Goal: Check status: Check status

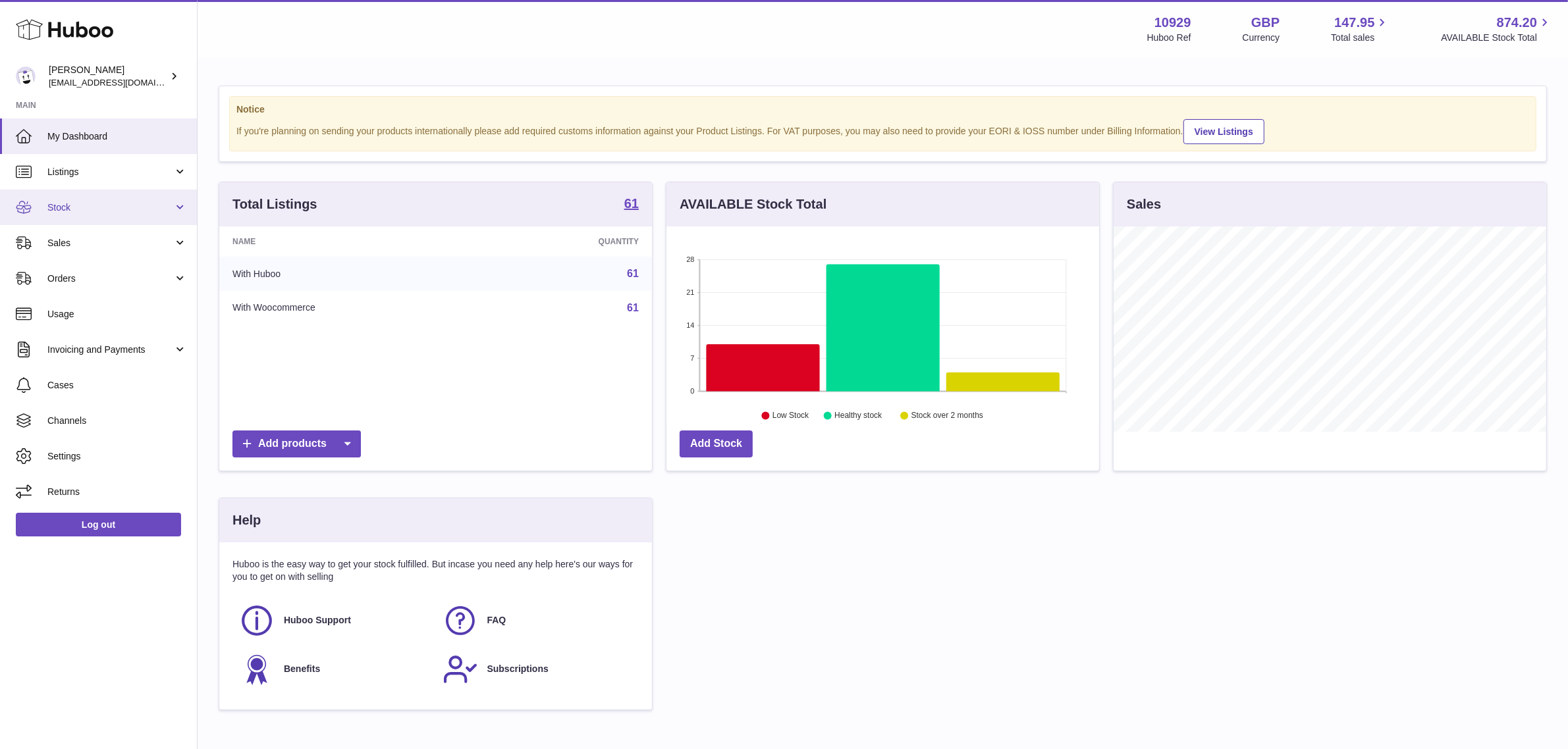
scroll to position [204, 432]
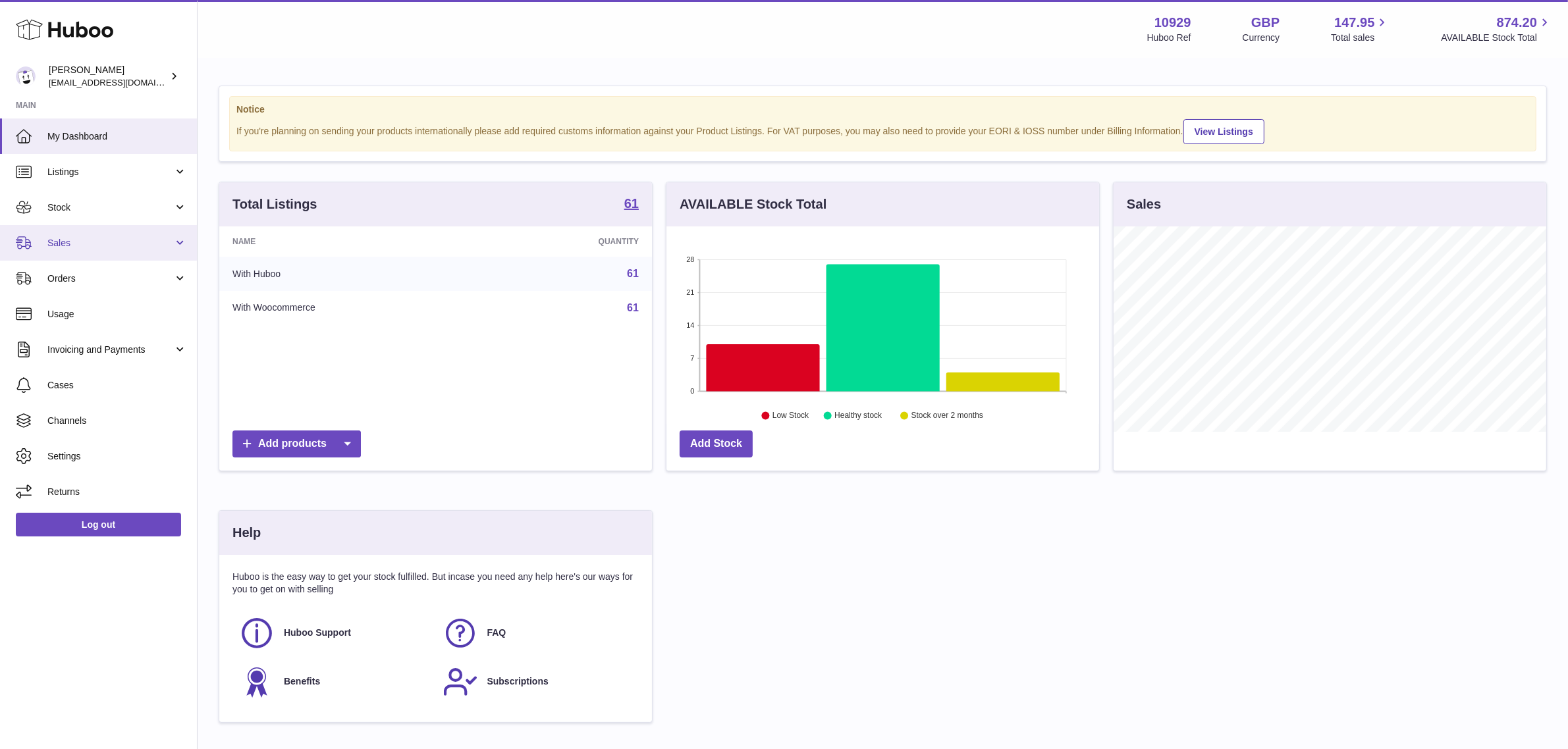
click at [126, 239] on span "Sales" at bounding box center [110, 244] width 126 height 13
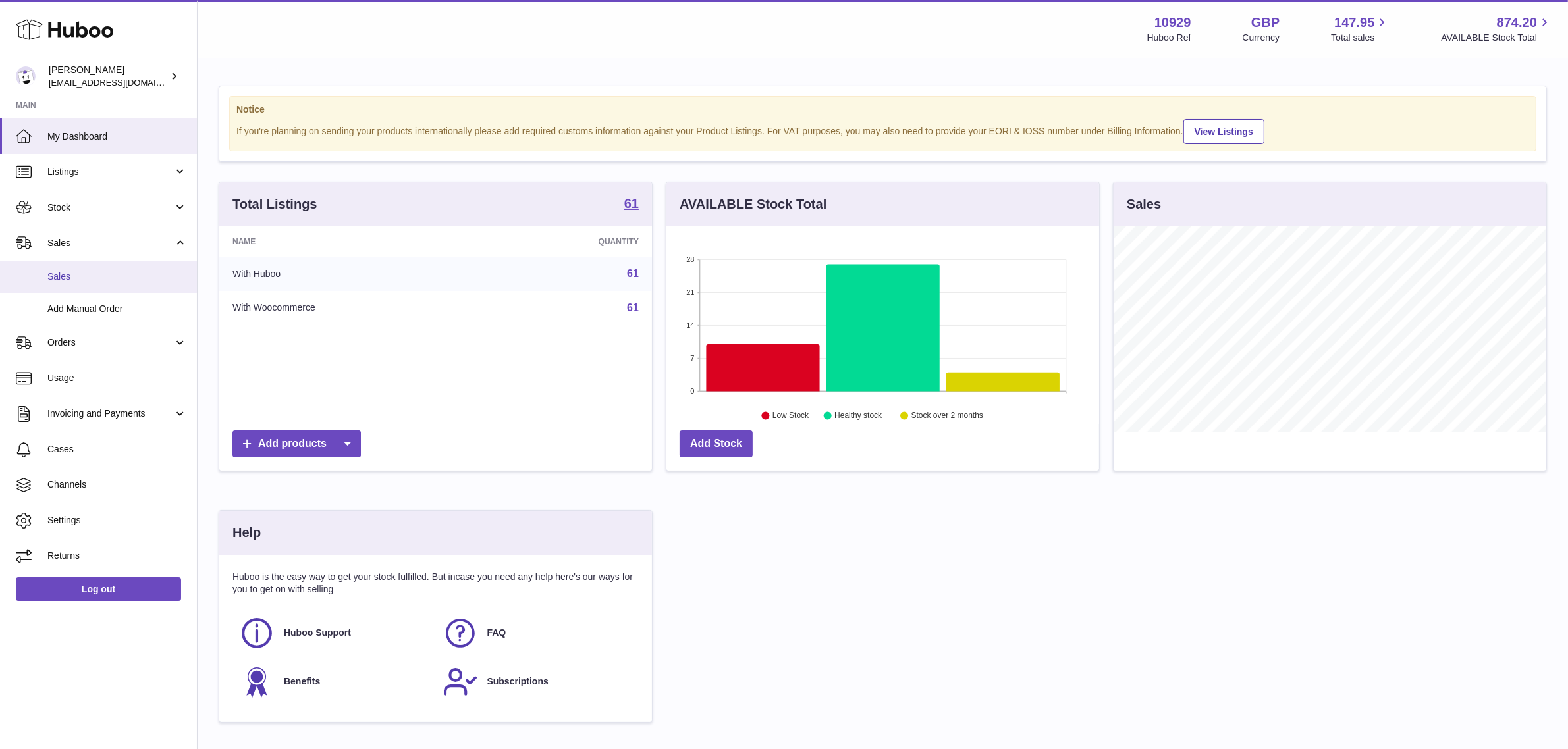
click at [97, 276] on span "Sales" at bounding box center [117, 277] width 140 height 13
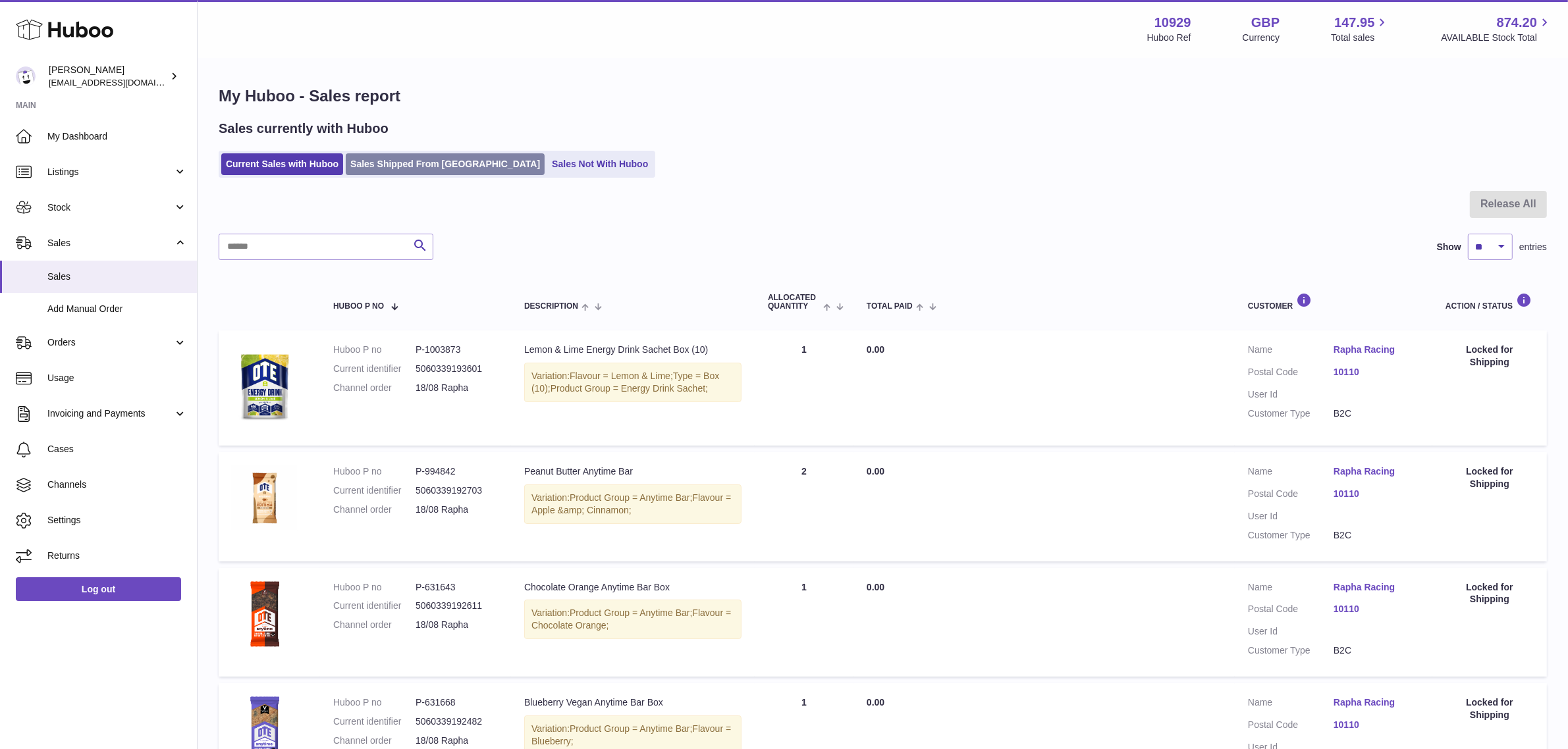
click at [437, 165] on link "Sales Shipped From [GEOGRAPHIC_DATA]" at bounding box center [445, 164] width 199 height 22
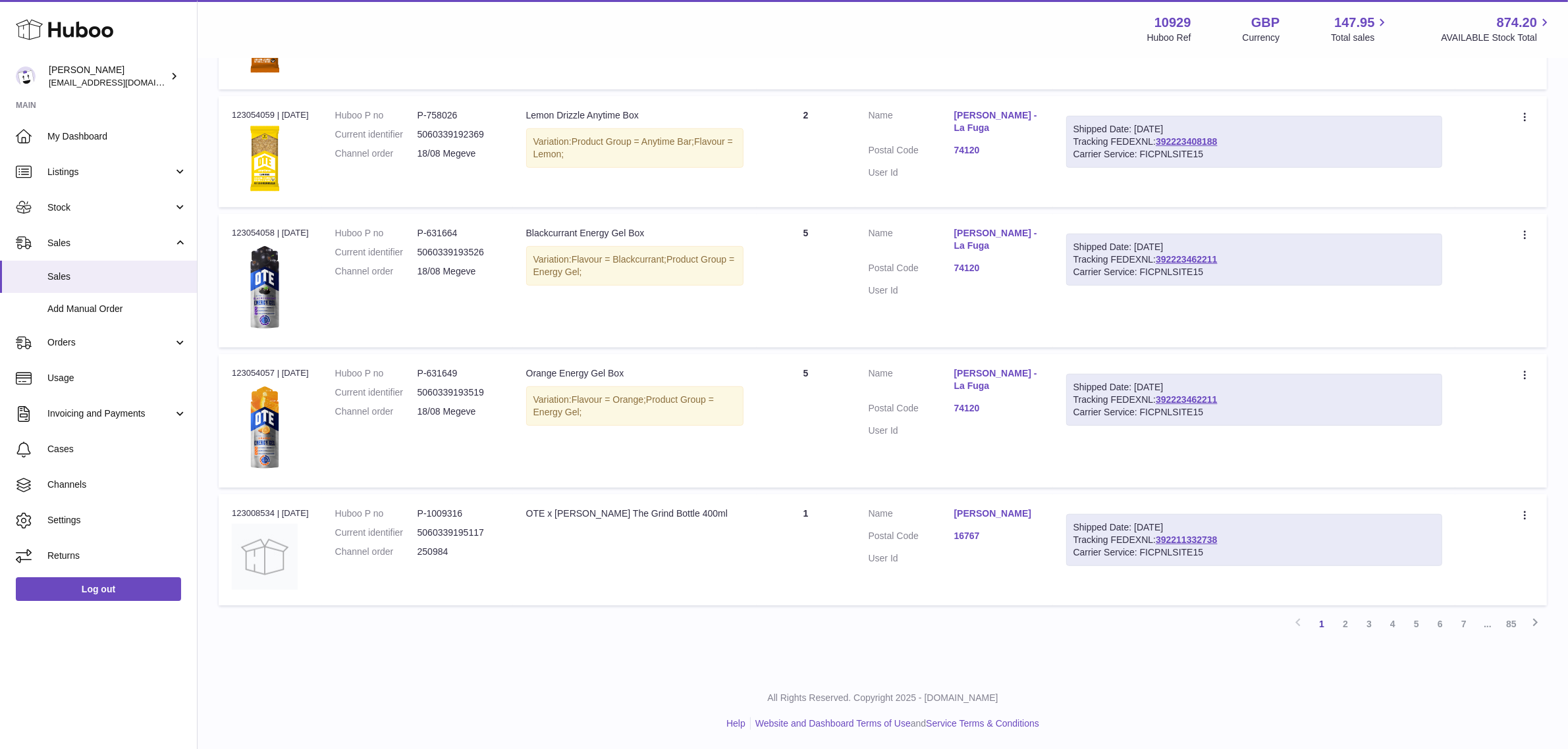
scroll to position [1090, 0]
click at [1343, 623] on link "2" at bounding box center [1345, 623] width 23 height 23
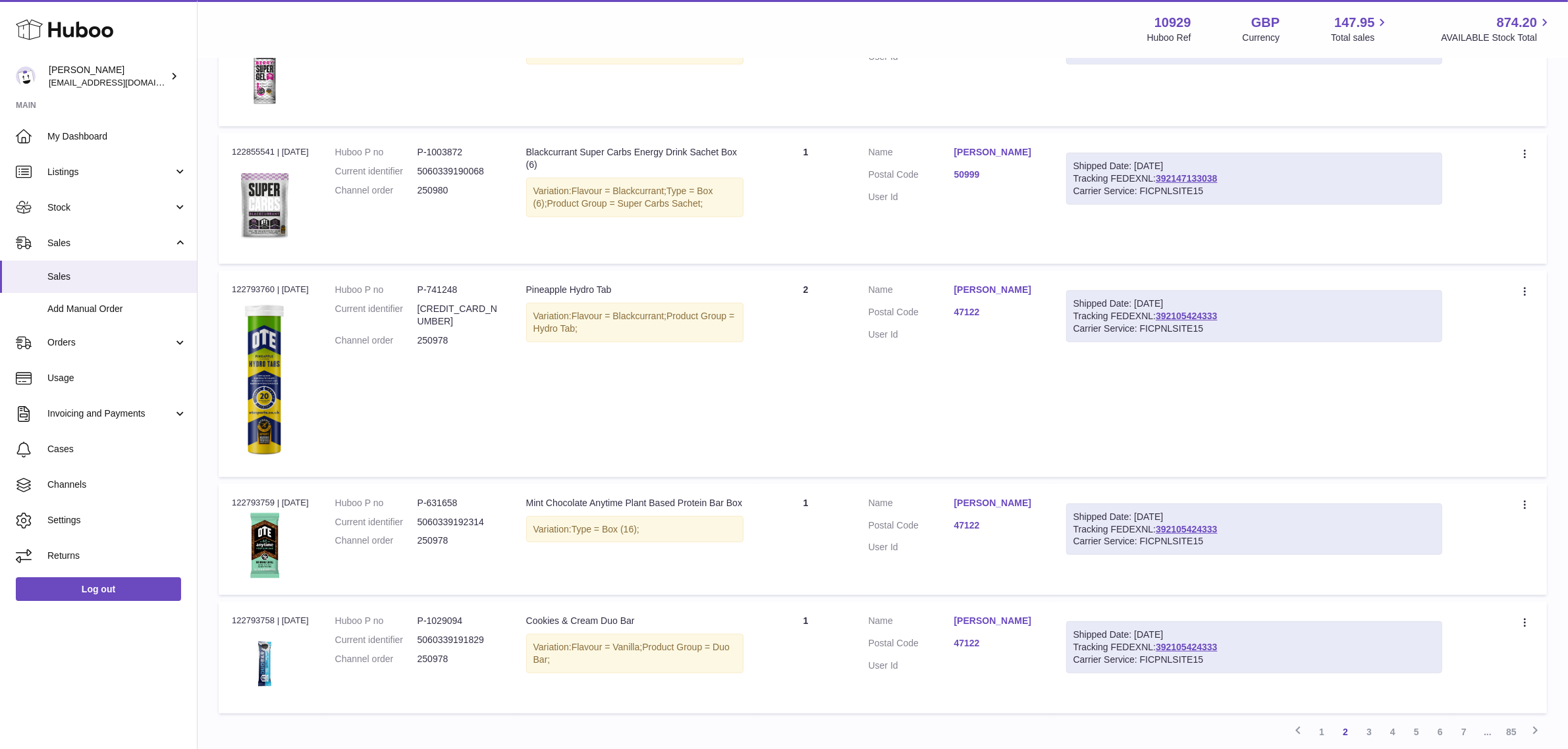
scroll to position [1353, 0]
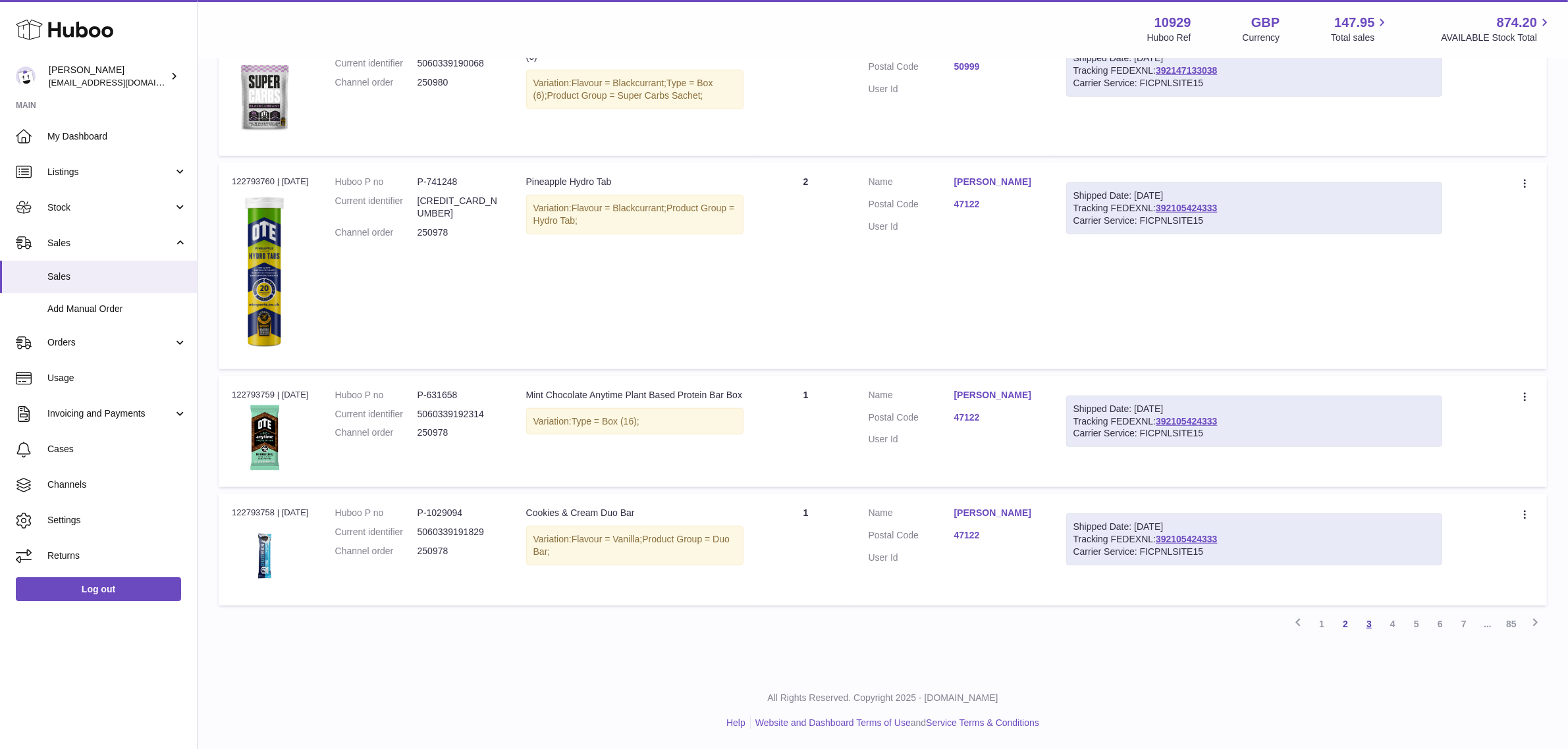
click at [1373, 625] on link "3" at bounding box center [1368, 623] width 23 height 23
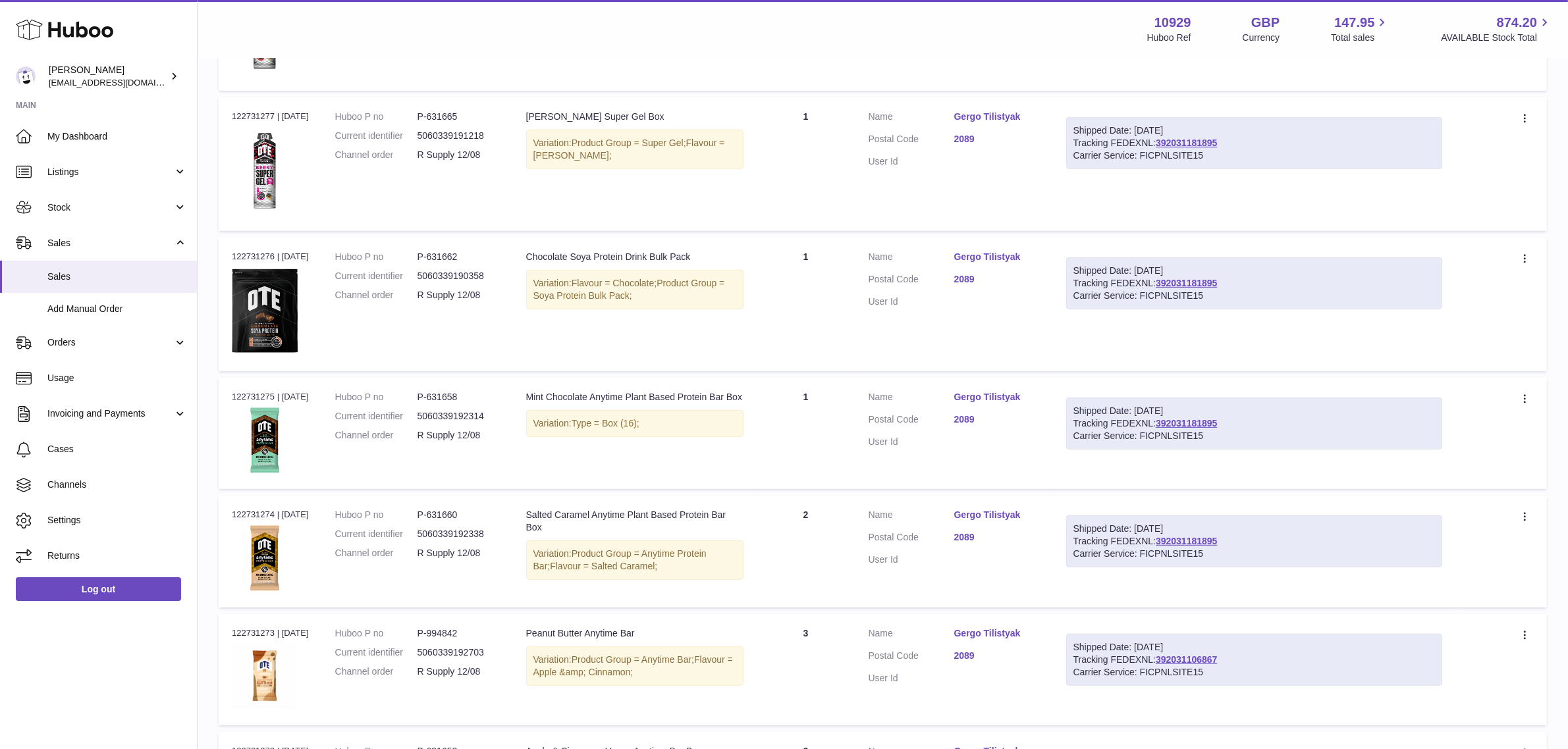
scroll to position [966, 0]
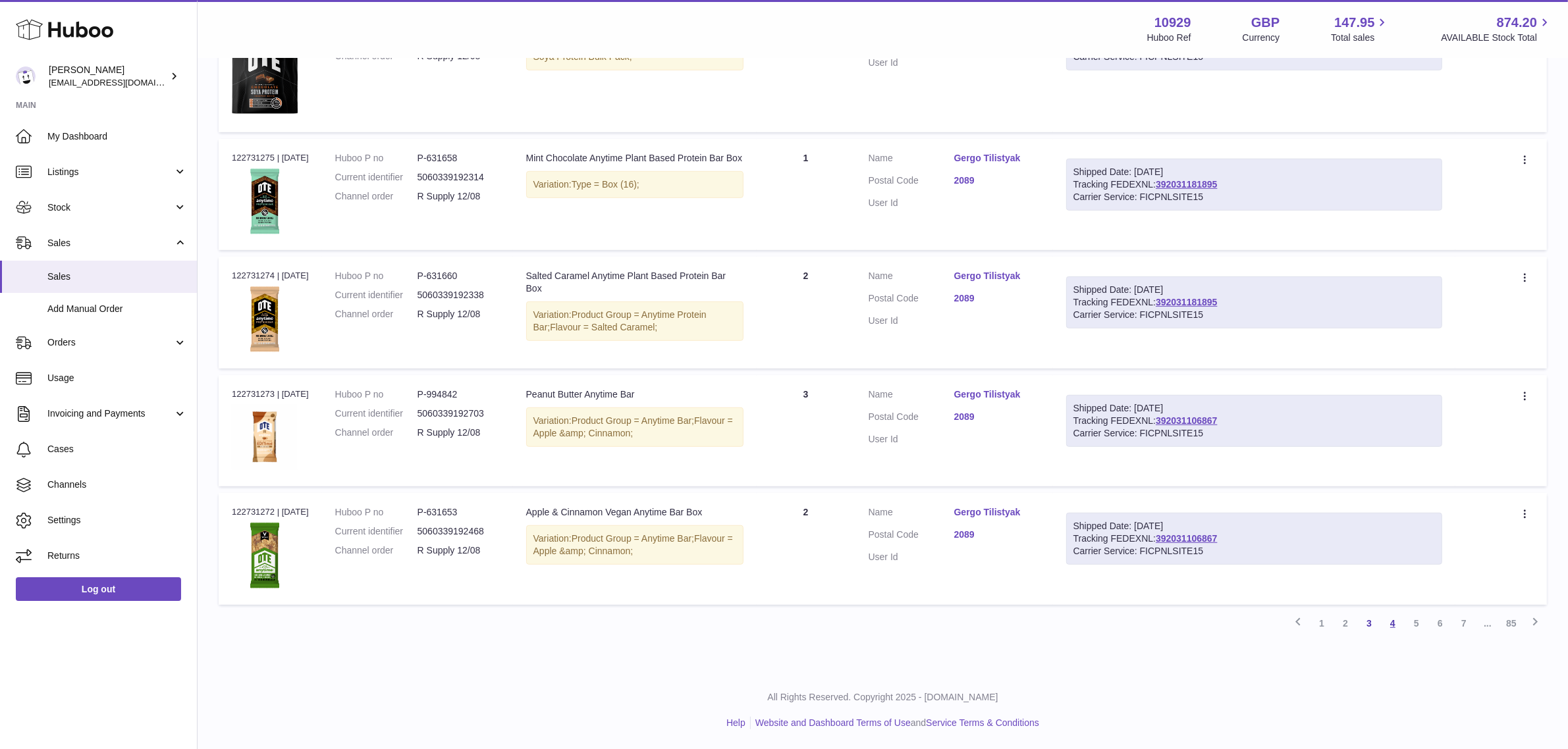
click at [1393, 620] on link "4" at bounding box center [1392, 623] width 23 height 23
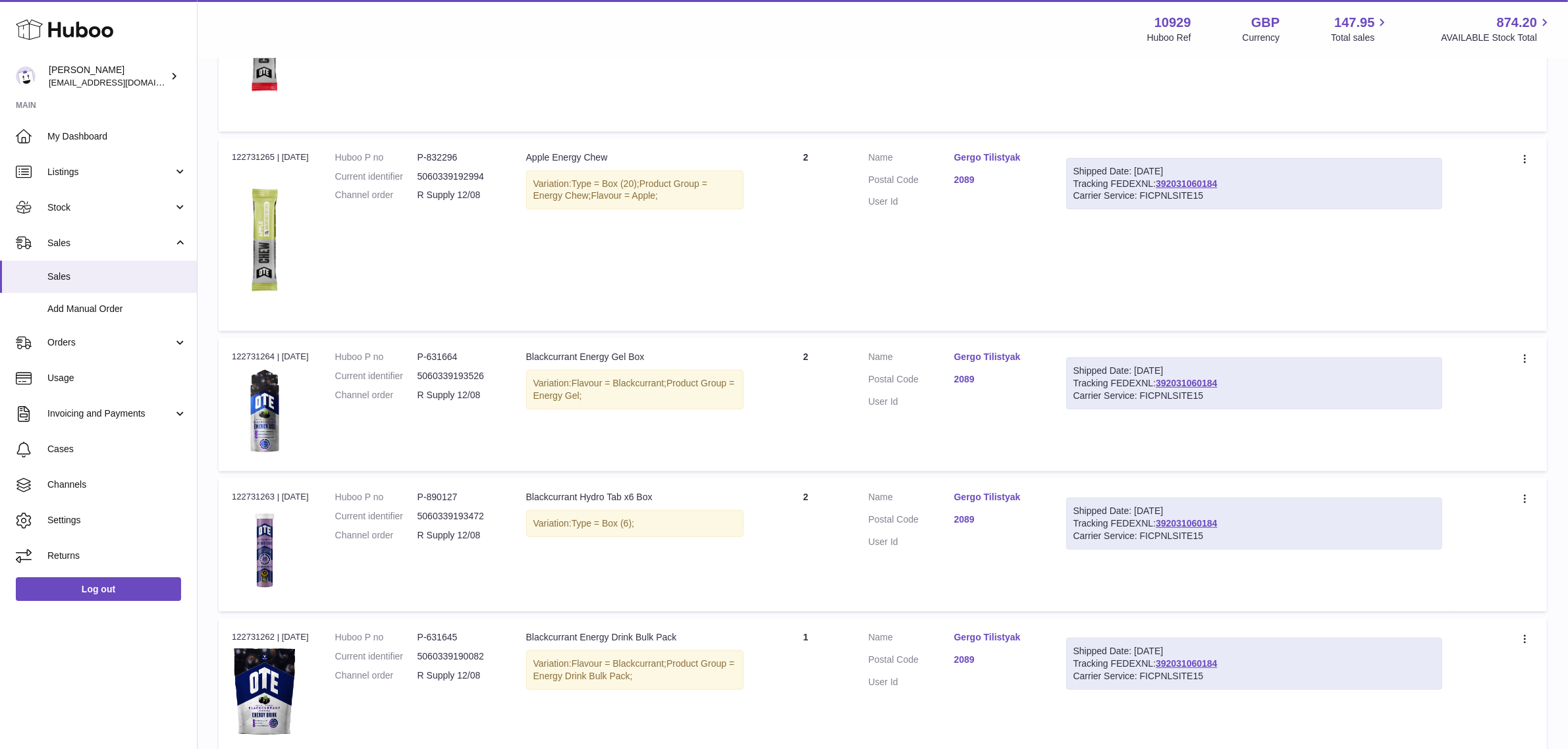
scroll to position [1111, 0]
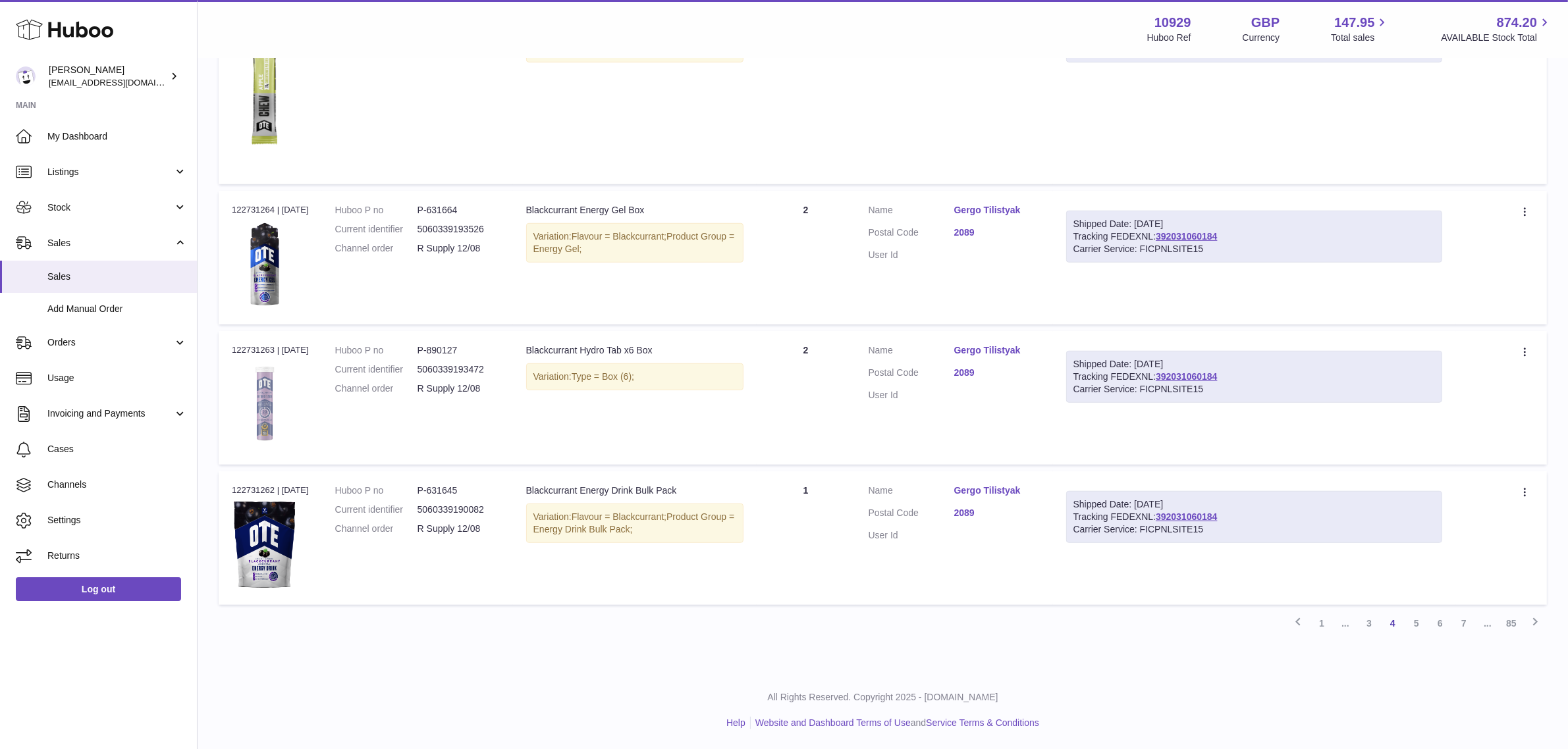
click at [271, 425] on img at bounding box center [264, 404] width 66 height 87
click at [267, 540] on img at bounding box center [264, 545] width 66 height 87
click at [1325, 630] on link "1" at bounding box center [1321, 623] width 23 height 23
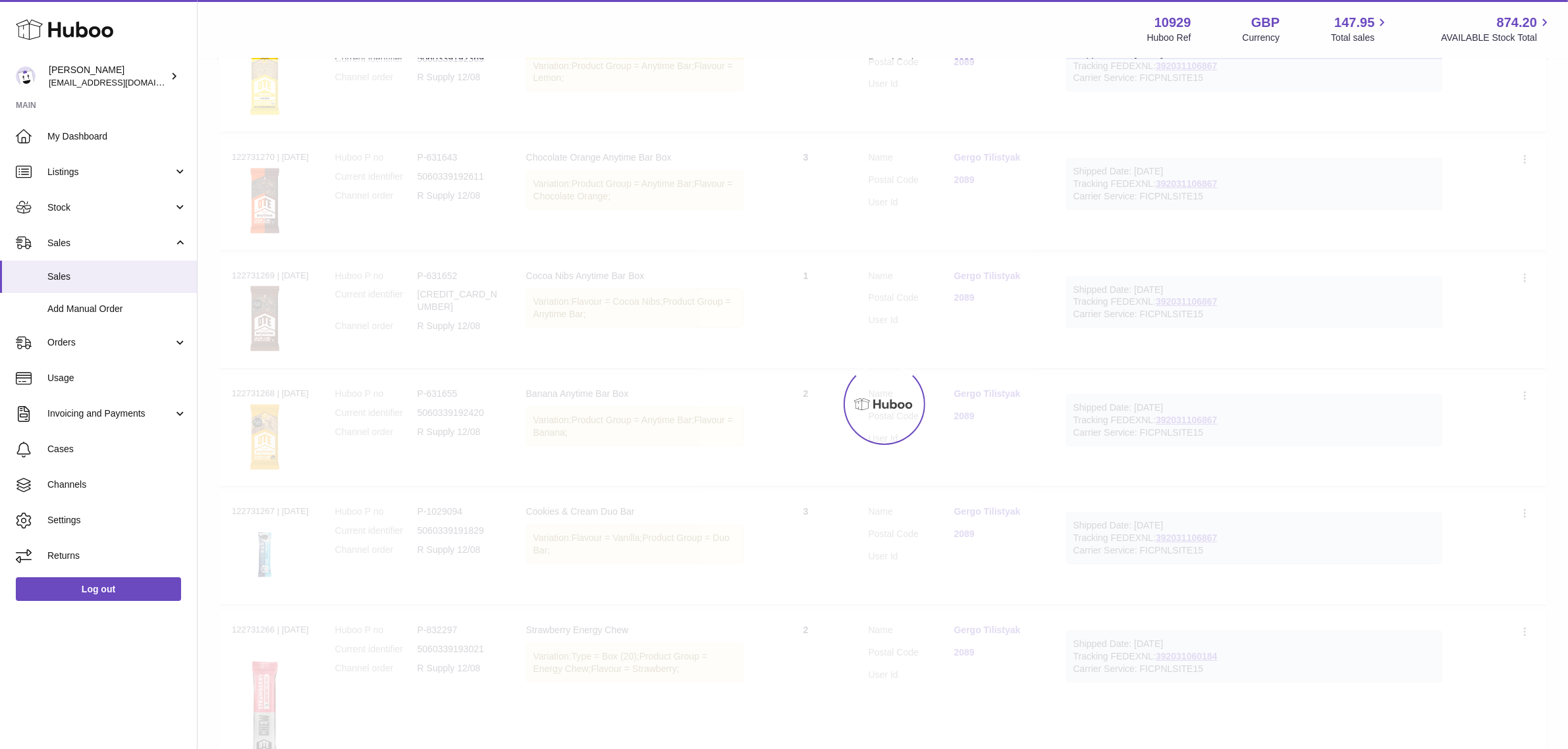
scroll to position [59, 0]
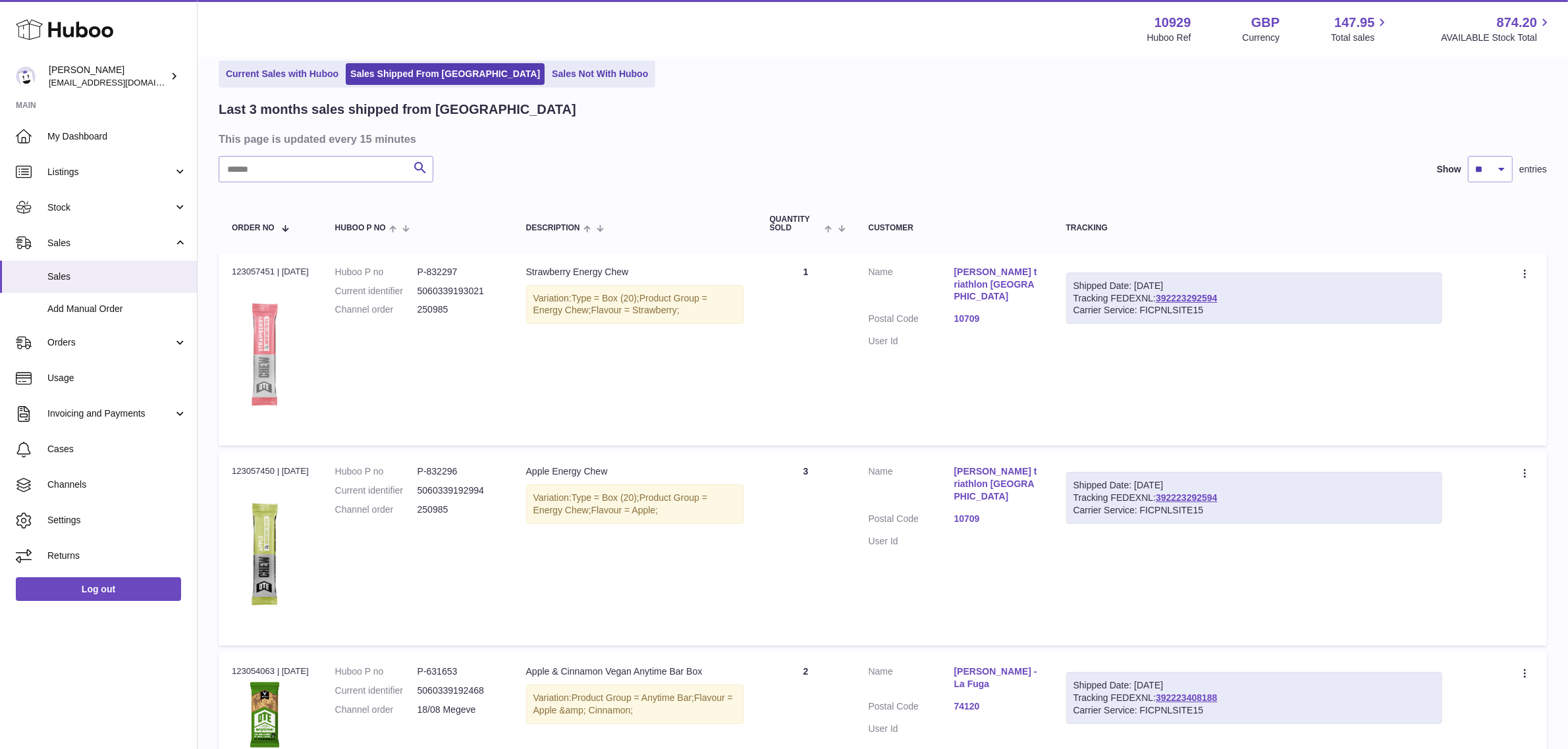
click at [255, 353] on img at bounding box center [264, 356] width 66 height 148
